Goal: Task Accomplishment & Management: Manage account settings

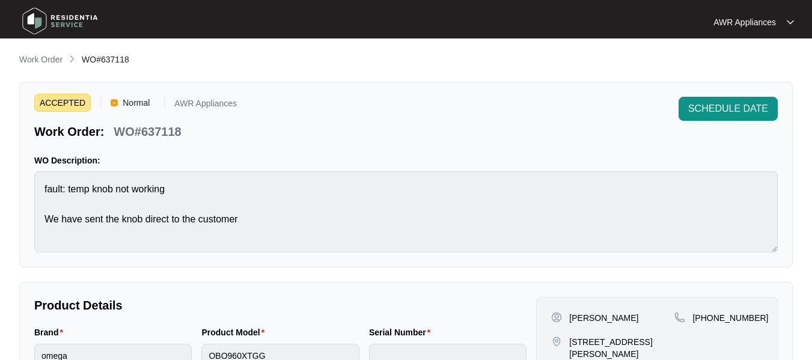
scroll to position [370, 0]
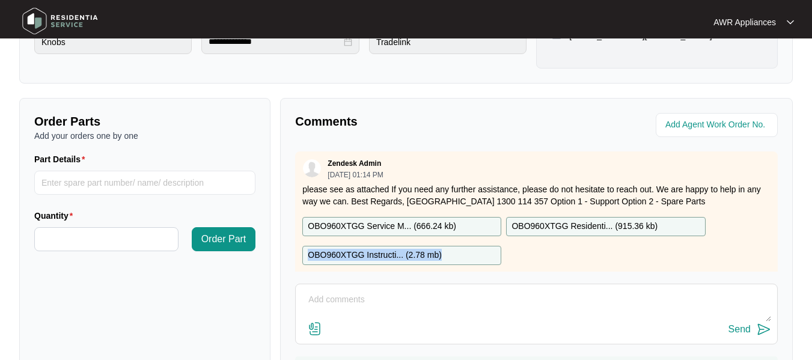
click at [40, 13] on img at bounding box center [60, 21] width 84 height 36
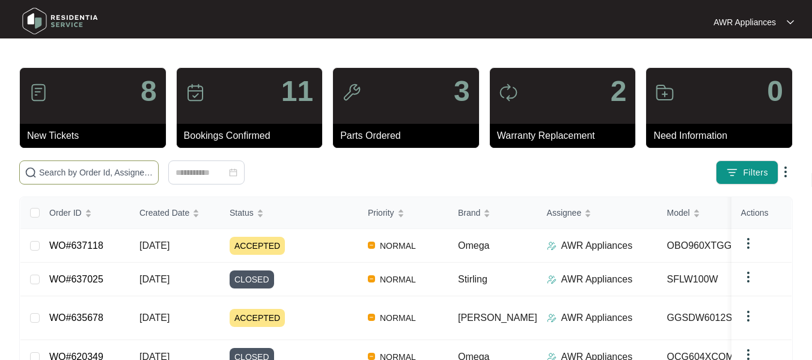
paste input "627112"
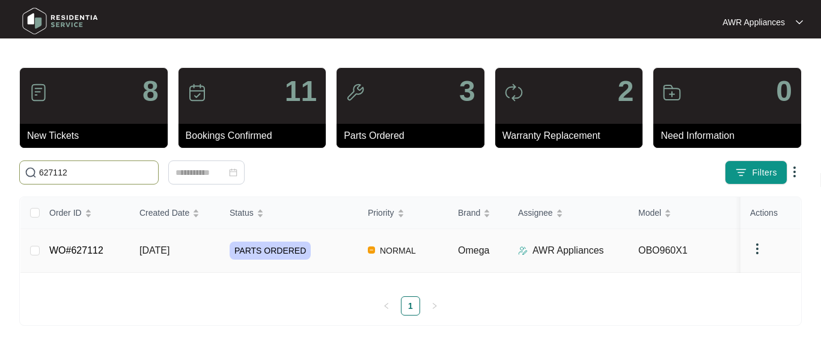
type input "627112"
click at [157, 248] on span "[DATE]" at bounding box center [154, 250] width 30 height 10
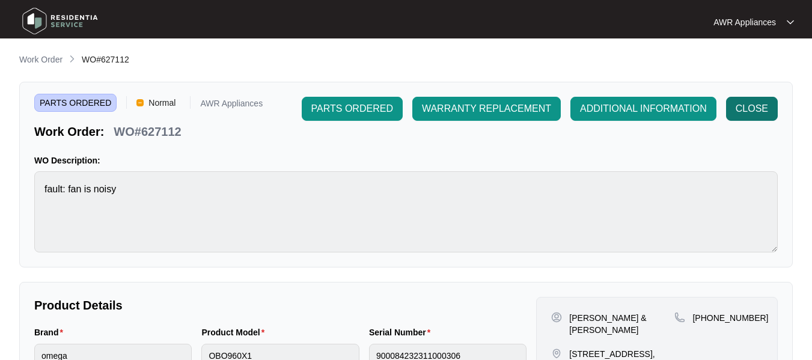
click at [754, 108] on span "CLOSE" at bounding box center [752, 109] width 32 height 14
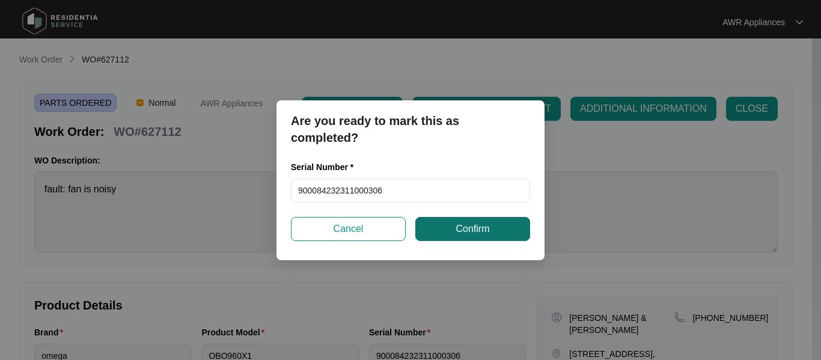
click at [458, 234] on span "Confirm" at bounding box center [473, 229] width 34 height 14
